Goal: Check status: Check status

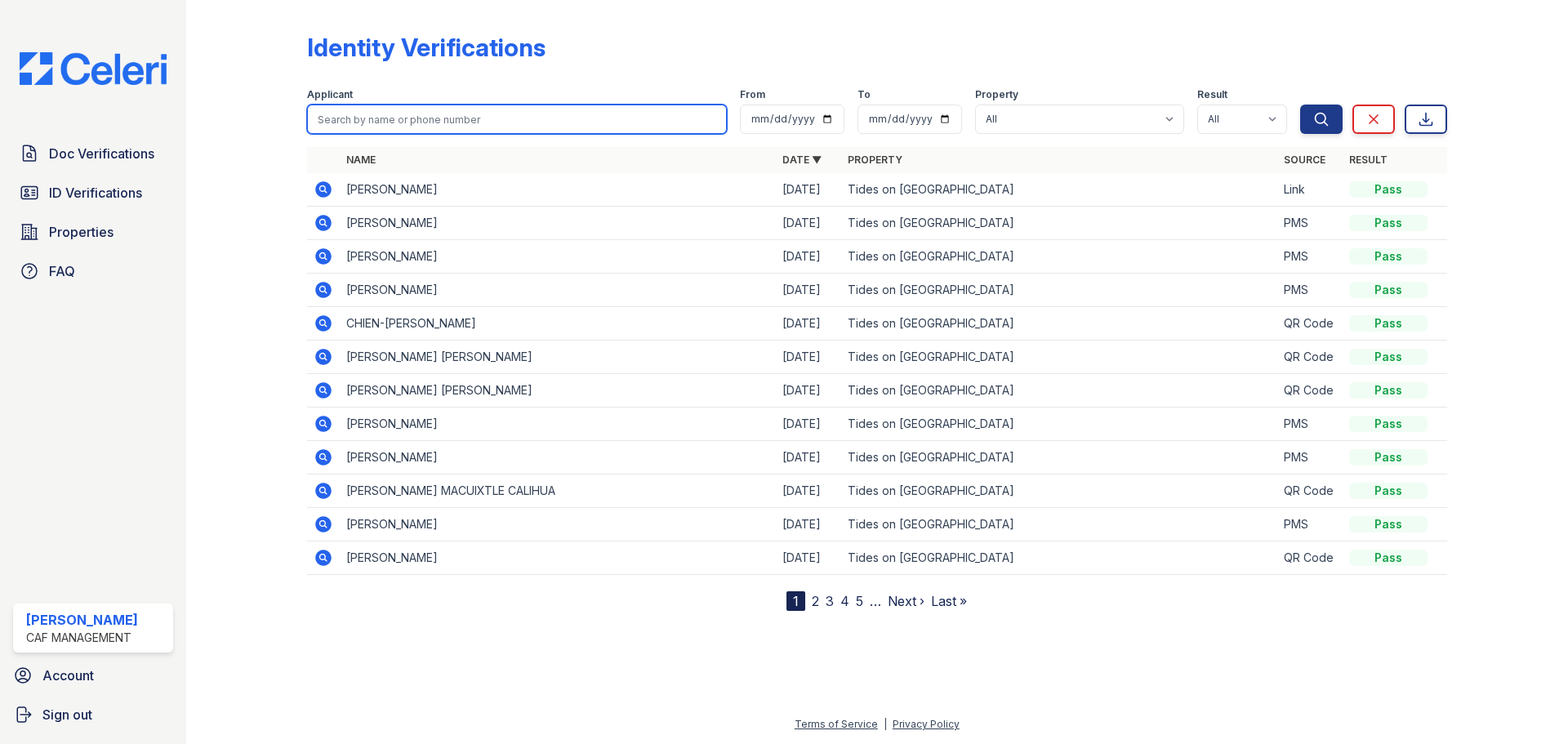
click at [379, 131] on input "search" at bounding box center [517, 119] width 420 height 29
click at [379, 130] on input "search" at bounding box center [517, 119] width 420 height 29
type input "jamie"
click at [1300, 105] on button "Search" at bounding box center [1321, 119] width 42 height 29
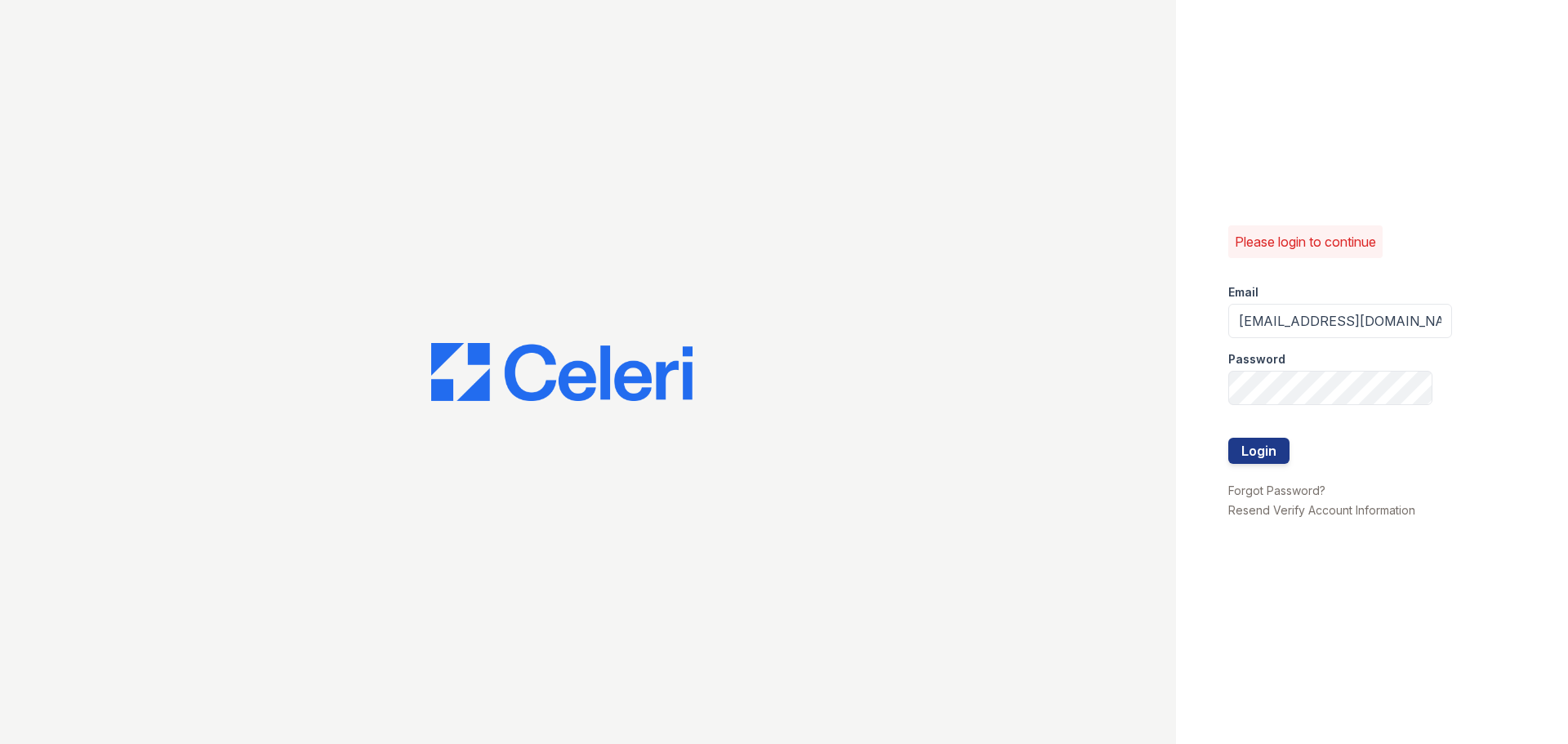
click at [1268, 435] on div at bounding box center [1340, 421] width 224 height 33
click at [1265, 444] on button "Login" at bounding box center [1258, 451] width 61 height 26
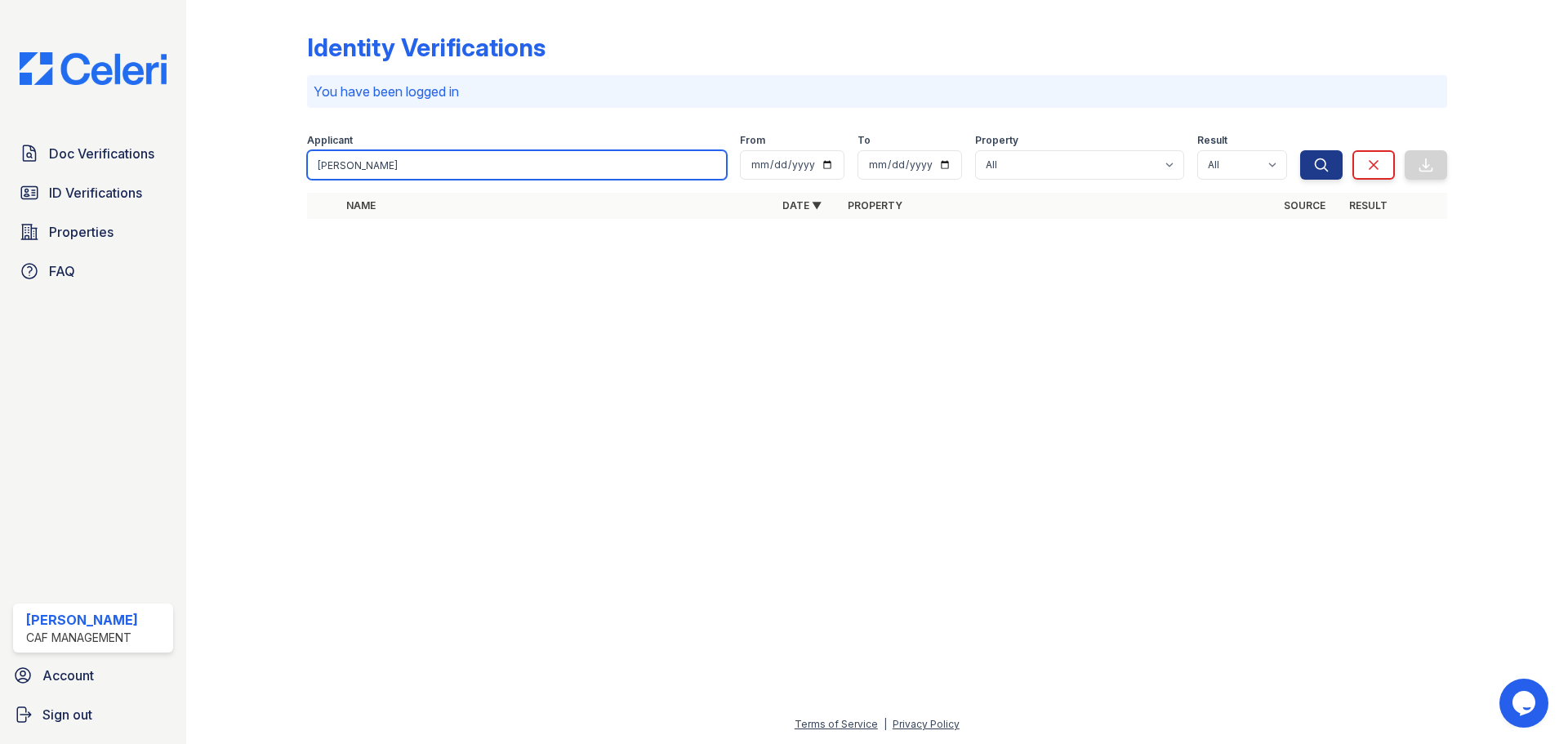
click at [445, 171] on input "jamie" at bounding box center [517, 164] width 420 height 29
type input "jamie"
drag, startPoint x: 262, startPoint y: 175, endPoint x: 243, endPoint y: 172, distance: 19.2
click at [253, 175] on div "Identity Verifications You have been logged in Filter Applicant jamie From To P…" at bounding box center [876, 130] width 1329 height 261
type input "jamie"
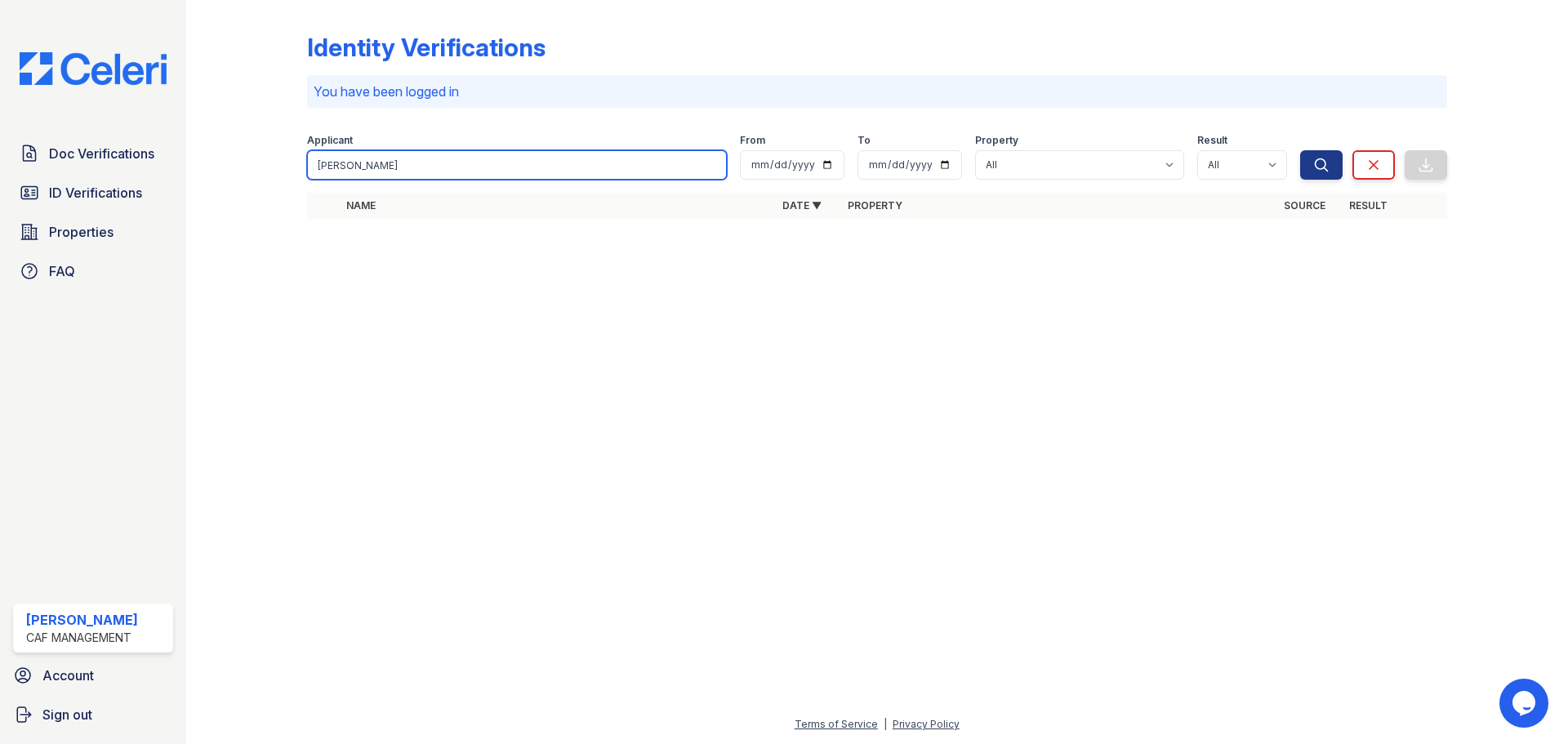
click at [1300, 150] on button "Search" at bounding box center [1321, 164] width 42 height 29
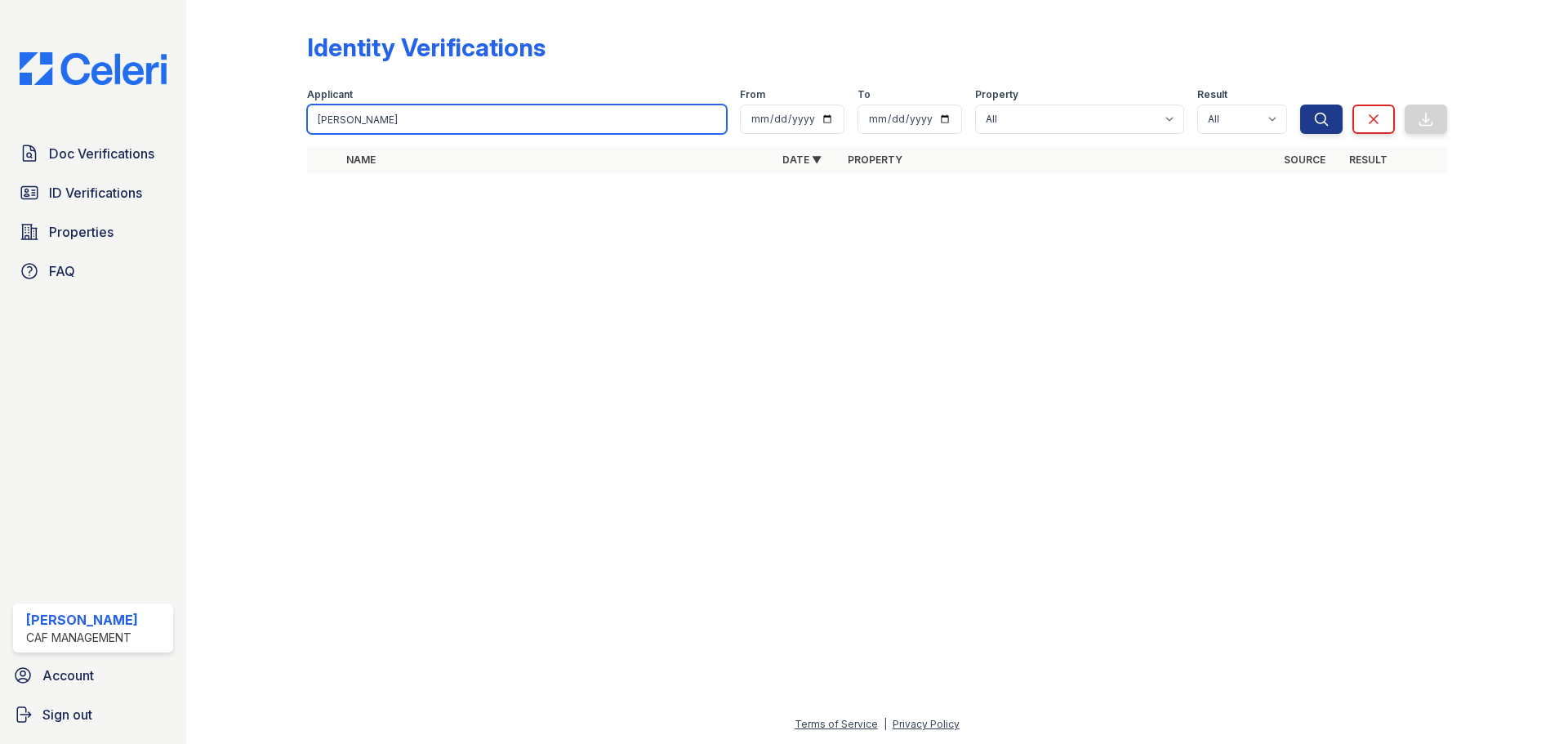
drag, startPoint x: 473, startPoint y: 123, endPoint x: 337, endPoint y: 127, distance: 136.1
click at [337, 127] on input "jamie" at bounding box center [517, 119] width 420 height 29
type input "jai"
click at [1300, 105] on button "Search" at bounding box center [1321, 119] width 42 height 29
drag, startPoint x: 341, startPoint y: 112, endPoint x: 187, endPoint y: 130, distance: 155.0
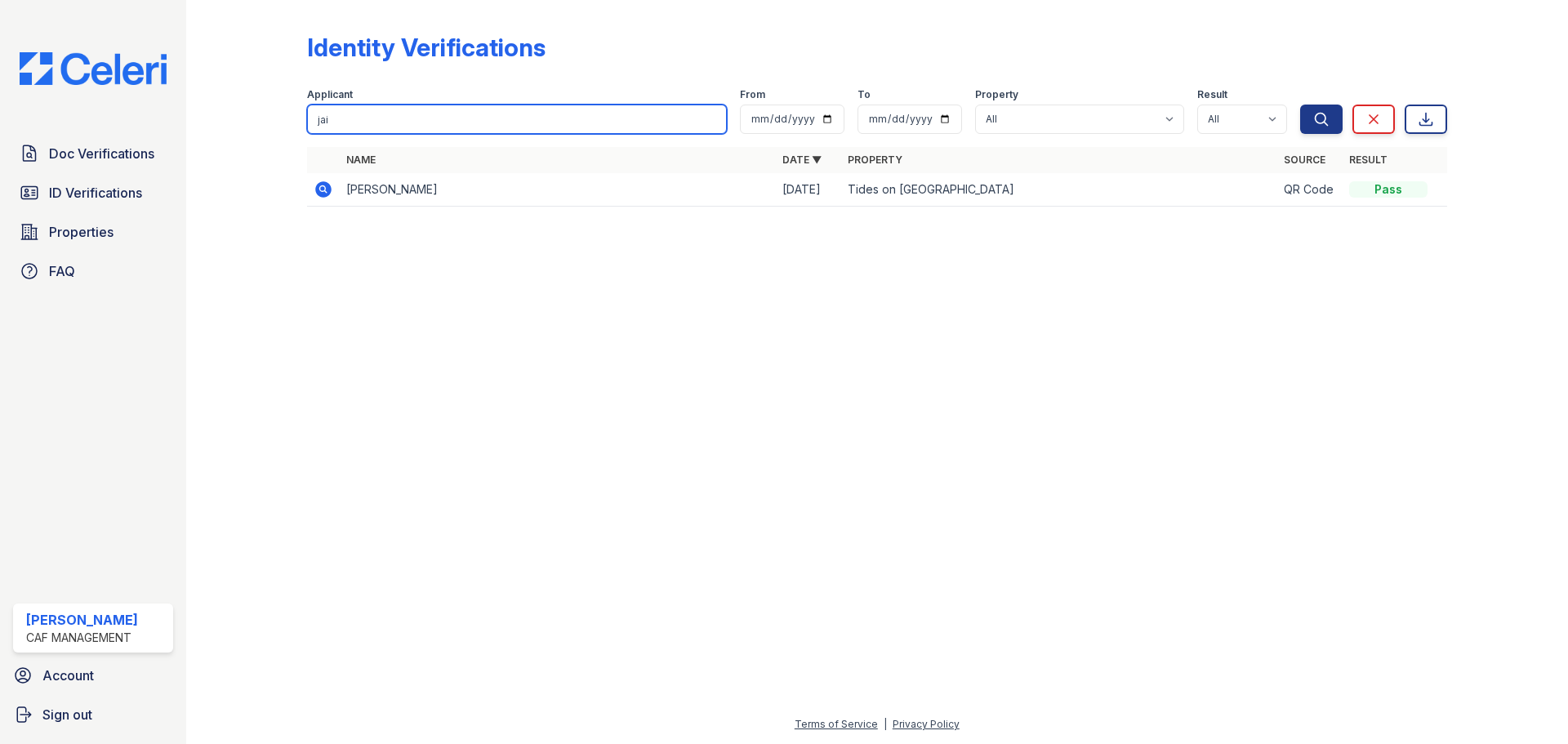
click at [230, 123] on div "Identity Verifications Filter Applicant jai From To Property All Tides on West …" at bounding box center [876, 124] width 1329 height 249
click at [121, 149] on span "Doc Verifications" at bounding box center [101, 154] width 105 height 20
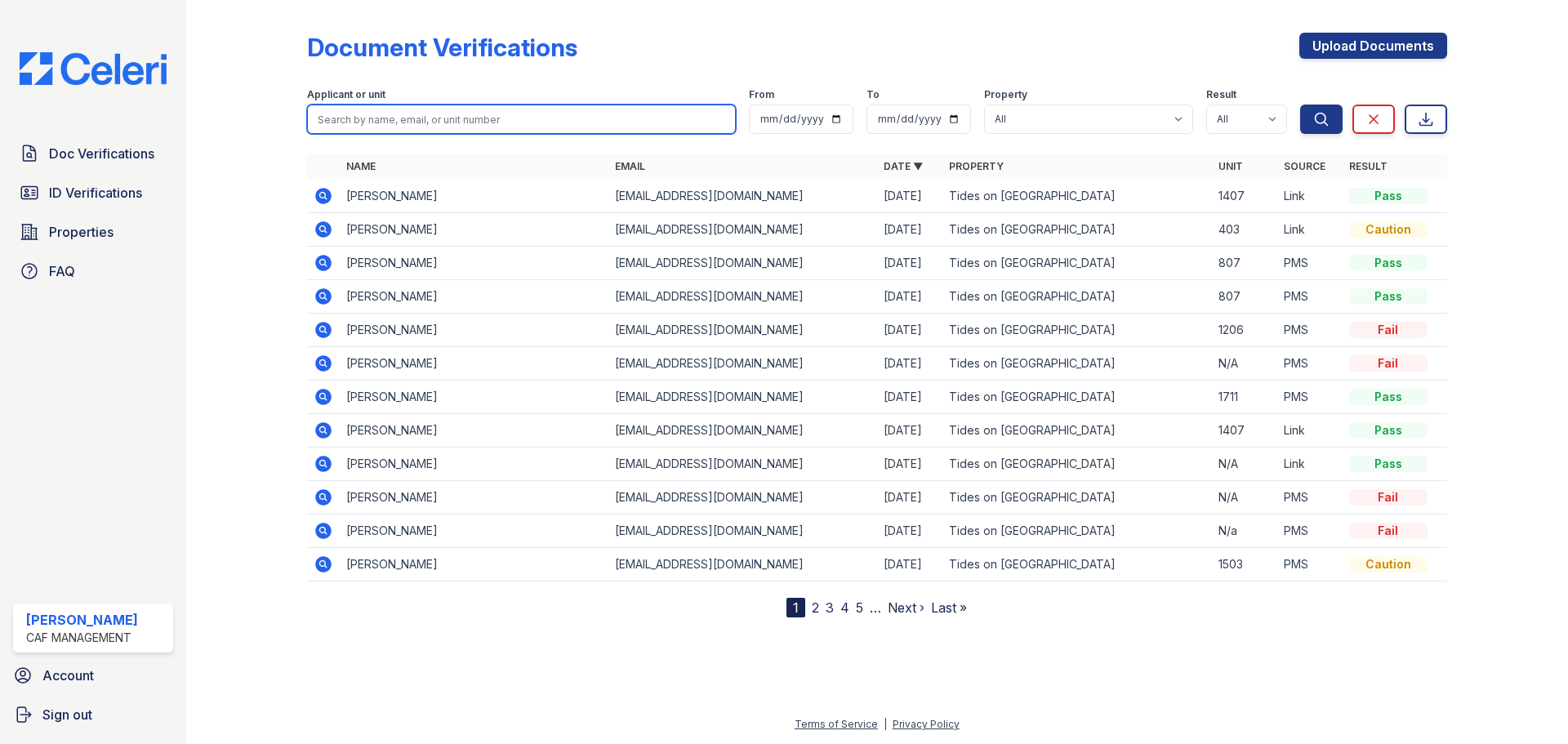
drag, startPoint x: 420, startPoint y: 122, endPoint x: 453, endPoint y: 105, distance: 37.1
click at [420, 122] on input "search" at bounding box center [521, 119] width 429 height 29
type input "rosemary"
click at [1300, 105] on button "Search" at bounding box center [1321, 119] width 42 height 29
